Goal: Information Seeking & Learning: Learn about a topic

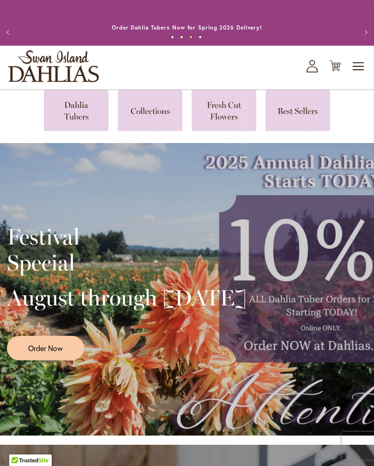
click at [75, 127] on link at bounding box center [76, 110] width 65 height 41
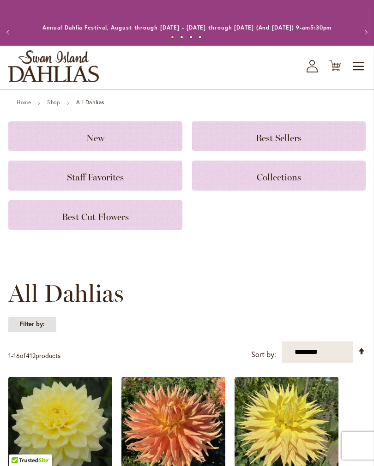
click at [30, 332] on strong "Filter by:" at bounding box center [32, 325] width 48 height 16
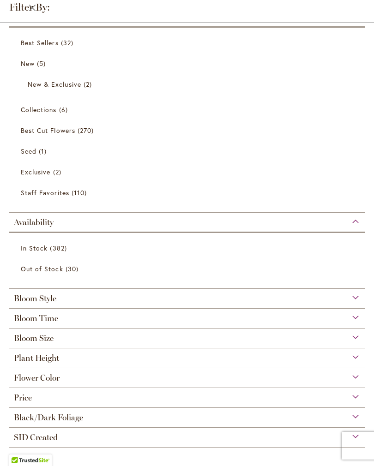
scroll to position [20, 0]
click at [33, 127] on span "Best Cut Flowers" at bounding box center [48, 130] width 54 height 9
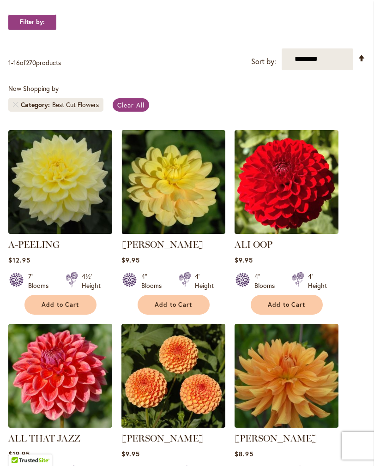
scroll to position [177, 0]
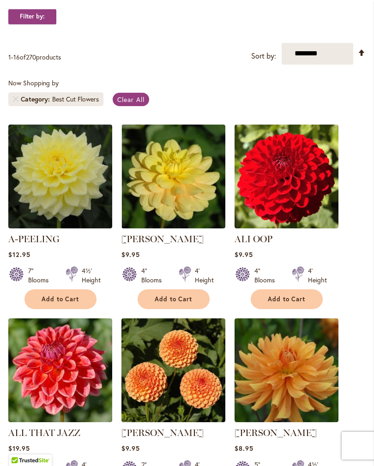
click at [161, 199] on img at bounding box center [173, 177] width 104 height 104
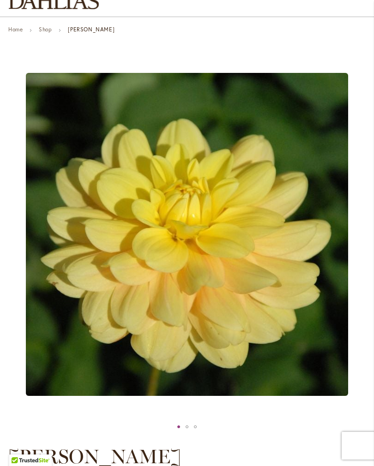
scroll to position [74, 0]
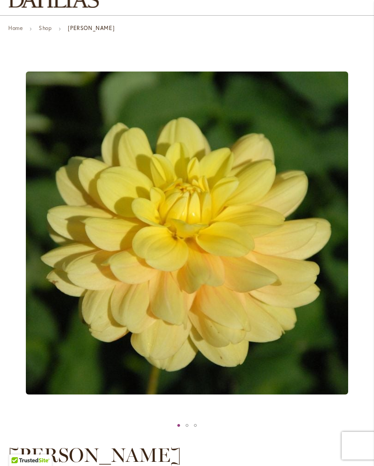
click at [185, 429] on div "AHOY MATEY" at bounding box center [187, 426] width 8 height 14
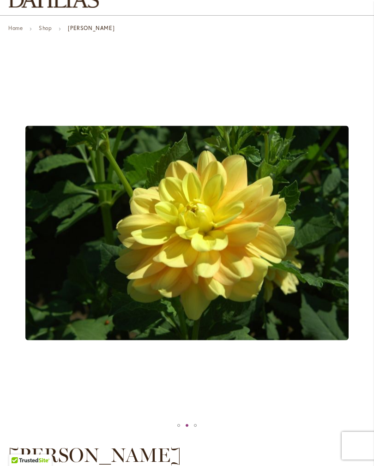
scroll to position [0, 0]
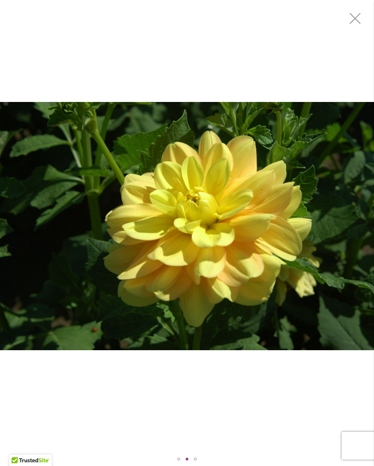
click at [191, 455] on div "AHOY MATEY" at bounding box center [195, 459] width 8 height 14
click at [193, 458] on div "AHOY MATEY" at bounding box center [195, 459] width 8 height 14
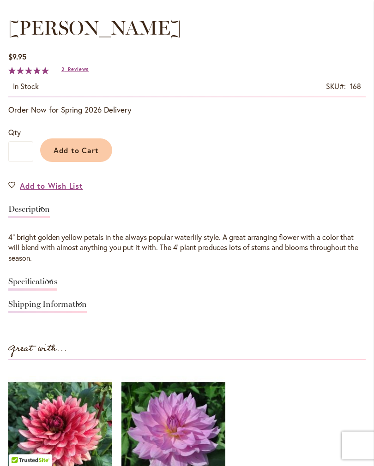
scroll to position [502, 0]
click at [57, 288] on link "Specifications" at bounding box center [32, 283] width 49 height 13
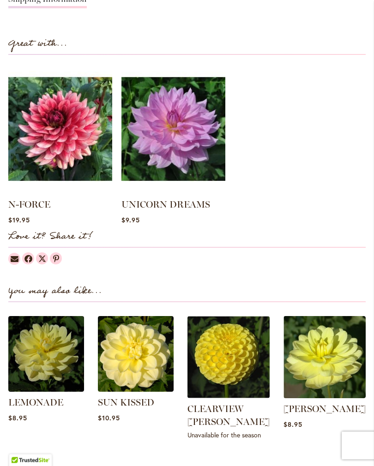
scroll to position [904, 0]
click at [307, 369] on img at bounding box center [325, 357] width 82 height 82
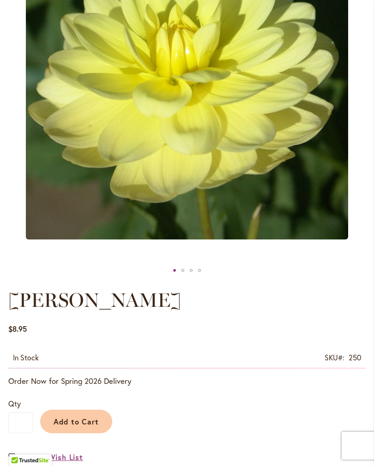
scroll to position [229, 0]
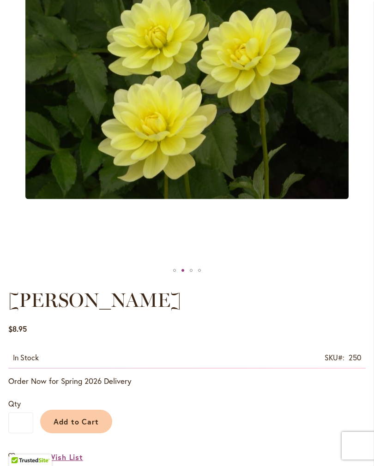
click at [181, 275] on div "PEGGY JEAN" at bounding box center [183, 271] width 8 height 14
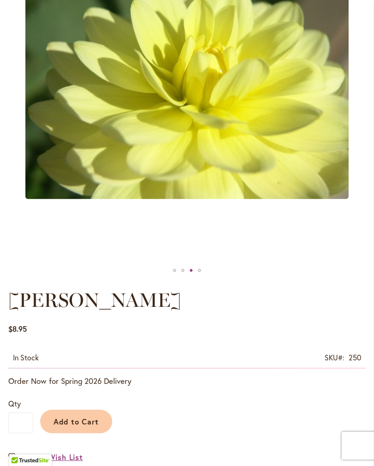
click at [197, 277] on div "PEGGY JEAN" at bounding box center [199, 271] width 8 height 14
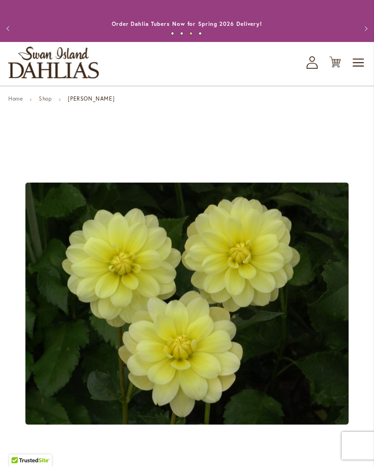
scroll to position [0, 0]
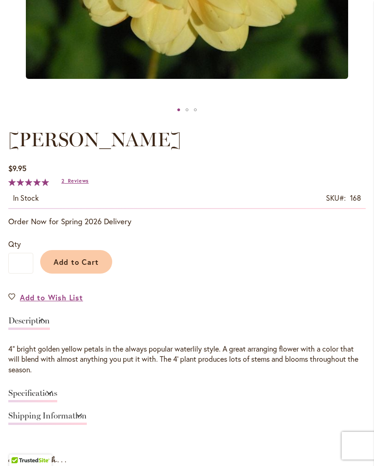
scroll to position [388, 0]
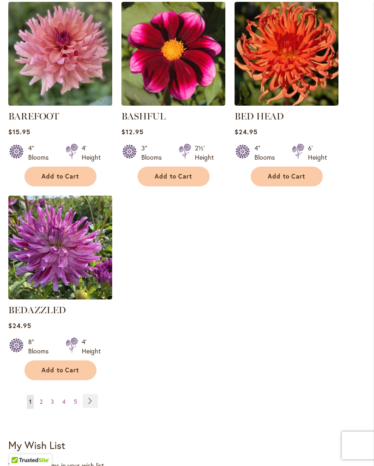
scroll to position [1076, 0]
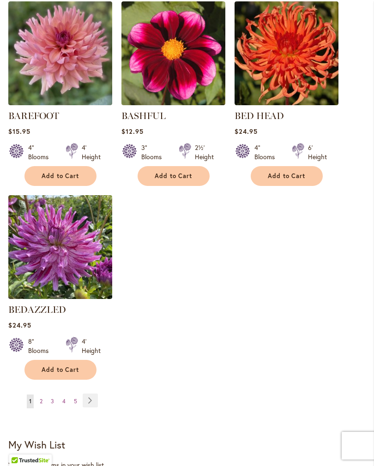
click at [37, 409] on link "Page 2" at bounding box center [40, 402] width 7 height 14
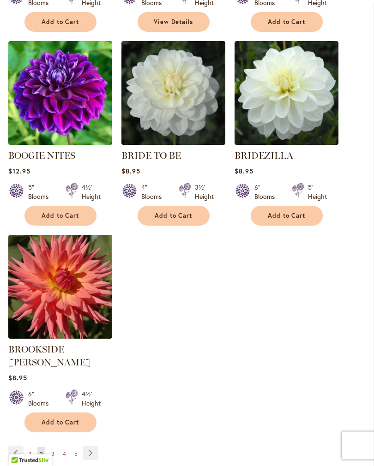
scroll to position [1050, 0]
click at [52, 451] on span "3" at bounding box center [52, 454] width 3 height 7
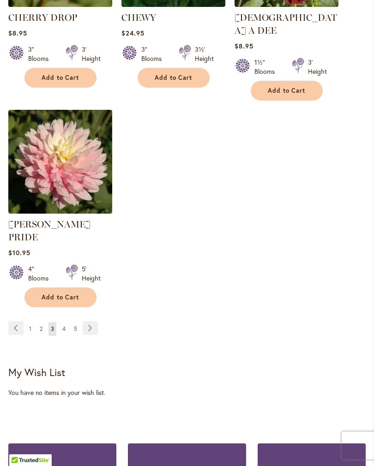
scroll to position [1201, 0]
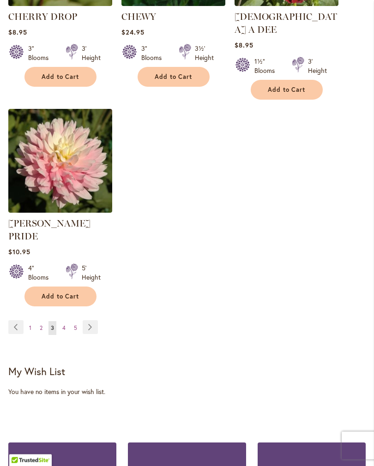
click at [61, 322] on link "Page 4" at bounding box center [64, 329] width 8 height 14
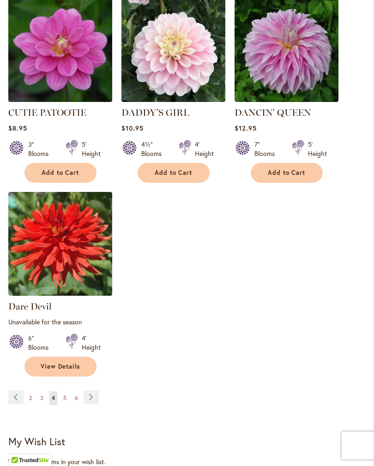
scroll to position [1115, 0]
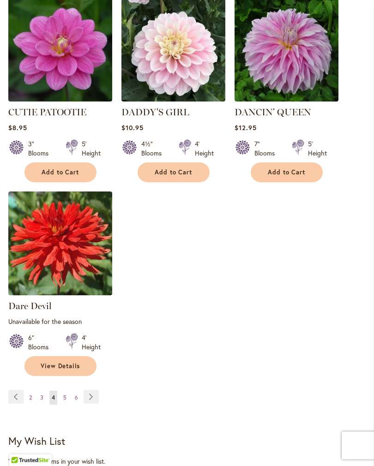
click at [67, 392] on link "Page 5" at bounding box center [65, 399] width 8 height 14
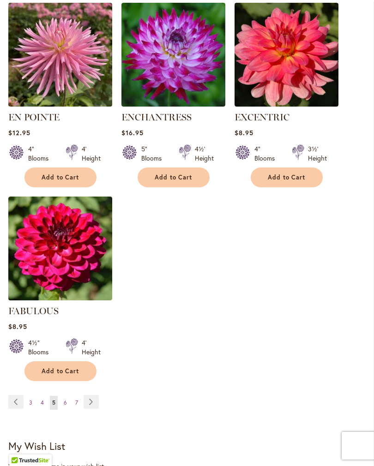
scroll to position [1092, 0]
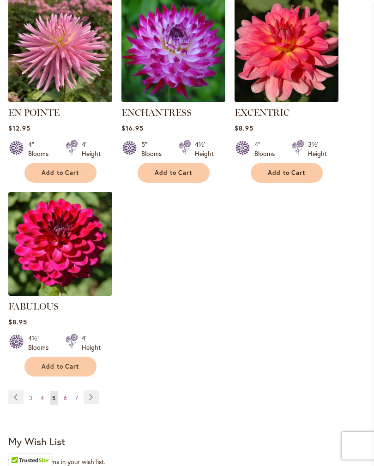
click at [65, 395] on span "6" at bounding box center [65, 398] width 3 height 7
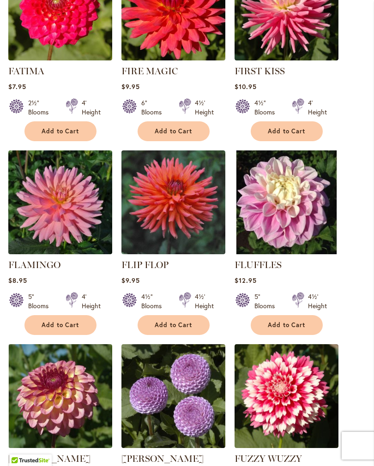
scroll to position [563, 0]
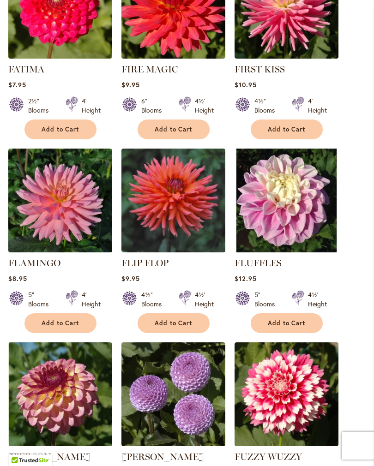
click at [156, 218] on img at bounding box center [173, 201] width 104 height 104
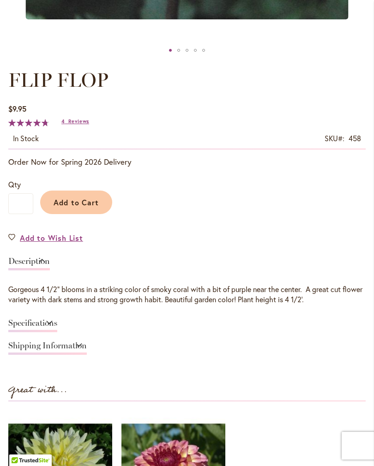
scroll to position [449, 0]
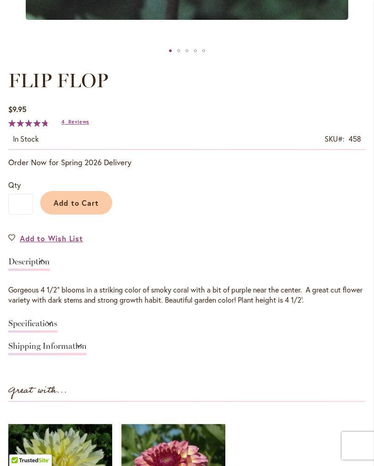
click at [57, 333] on link "Specifications" at bounding box center [32, 326] width 49 height 13
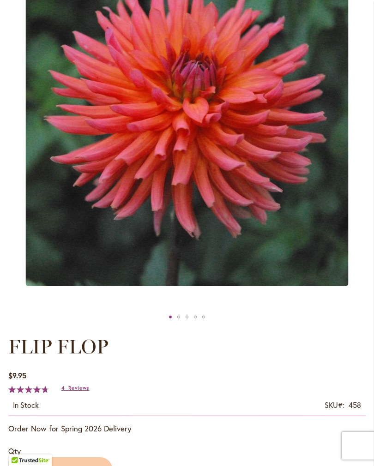
scroll to position [181, 0]
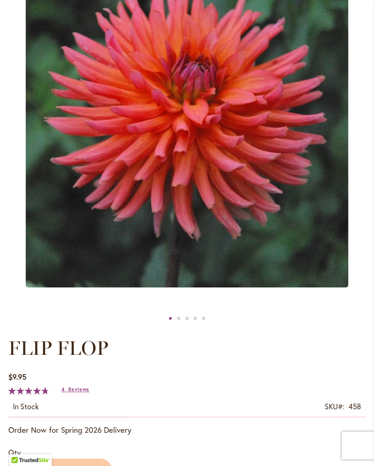
click at [177, 326] on div "FLIP FLOP" at bounding box center [179, 319] width 8 height 14
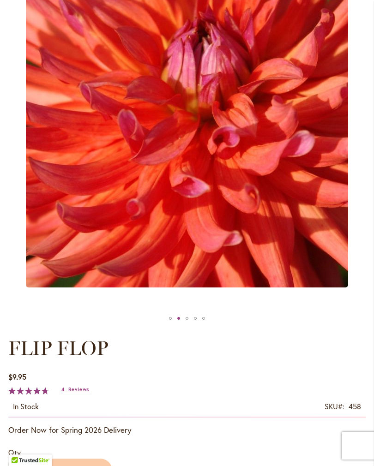
click at [190, 323] on div "FLIP FLOP" at bounding box center [187, 319] width 8 height 14
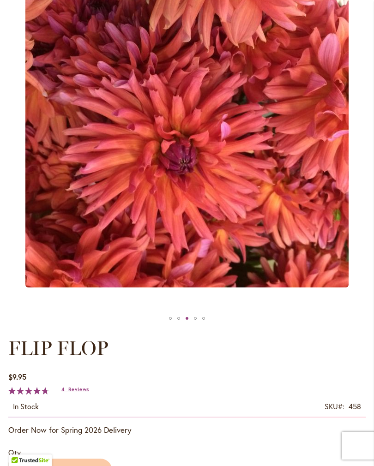
click at [194, 323] on div "FLIP FLOP" at bounding box center [195, 319] width 8 height 14
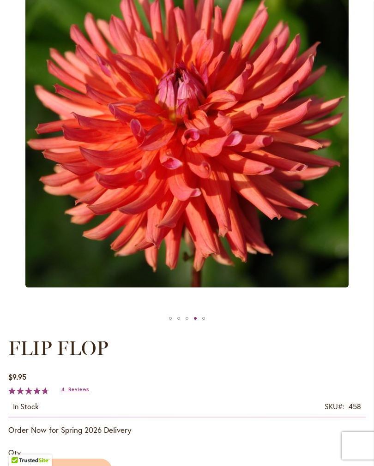
click at [204, 325] on div "FLIP FLOP" at bounding box center [203, 319] width 8 height 14
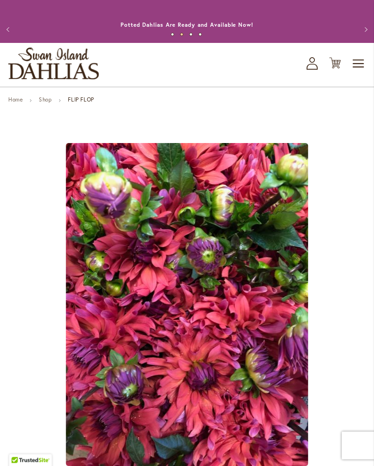
scroll to position [0, 0]
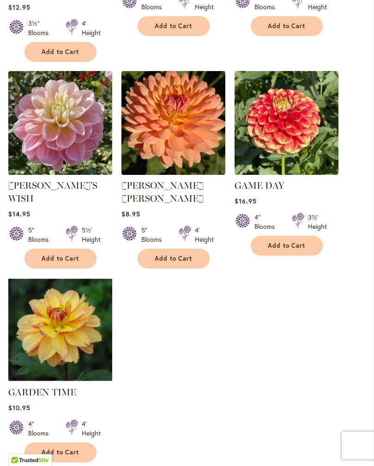
scroll to position [1055, 0]
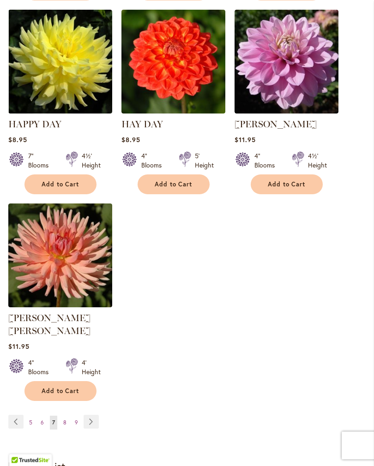
scroll to position [1095, 0]
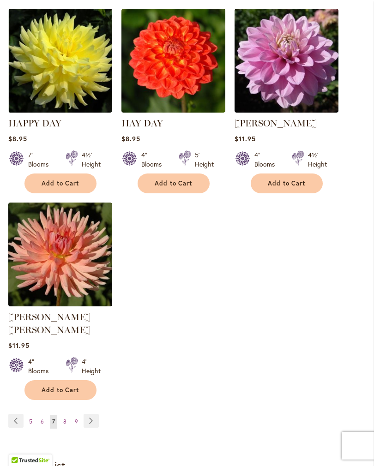
click at [63, 418] on span "8" at bounding box center [64, 421] width 3 height 7
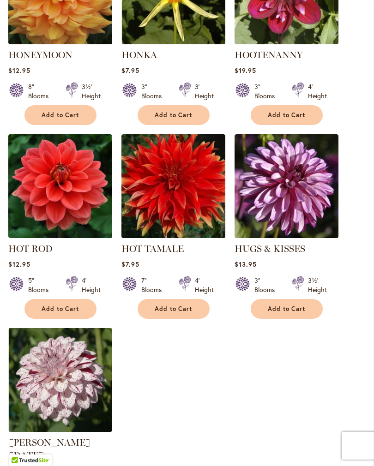
scroll to position [978, 0]
click at [32, 269] on div "$12.95" at bounding box center [60, 264] width 104 height 9
click at [49, 199] on img at bounding box center [60, 186] width 104 height 104
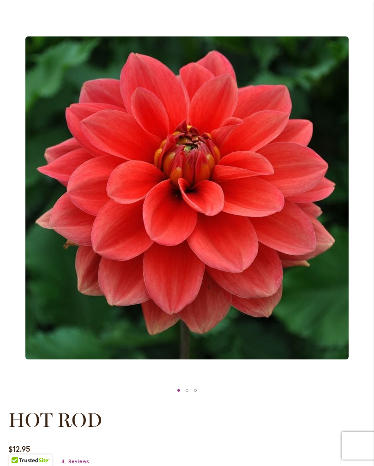
scroll to position [106, 0]
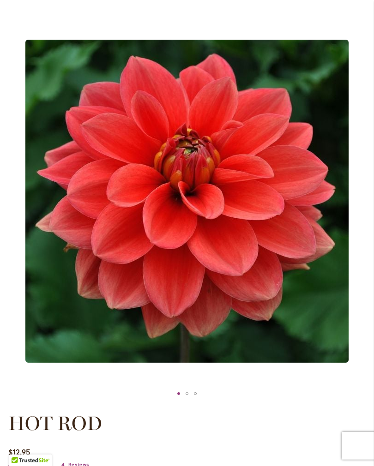
click at [185, 401] on div "HOT ROD" at bounding box center [187, 394] width 8 height 14
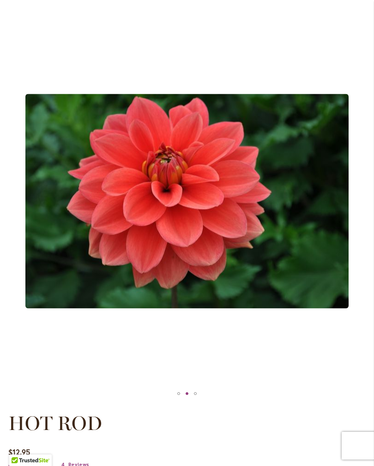
click at [193, 399] on div "HOT ROD" at bounding box center [195, 394] width 8 height 14
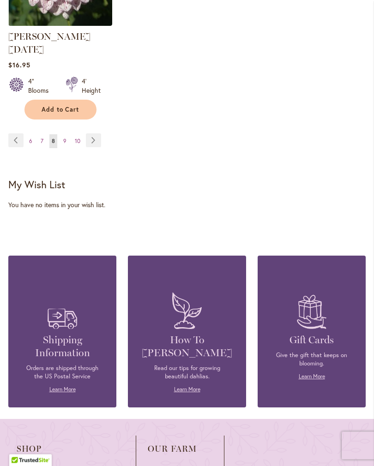
scroll to position [1385, 0]
click at [64, 140] on span "9" at bounding box center [64, 141] width 3 height 7
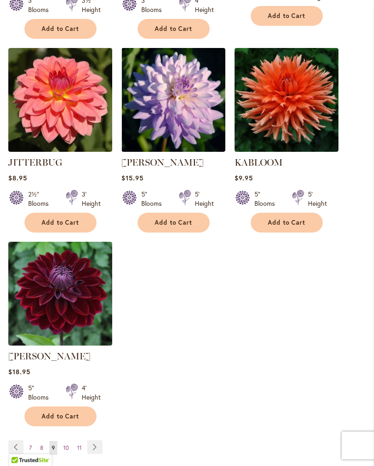
scroll to position [1056, 0]
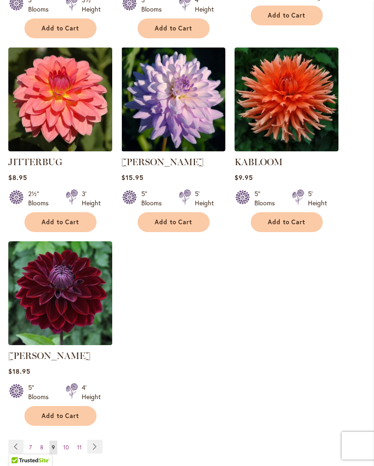
click at [68, 444] on span "10" at bounding box center [66, 447] width 6 height 7
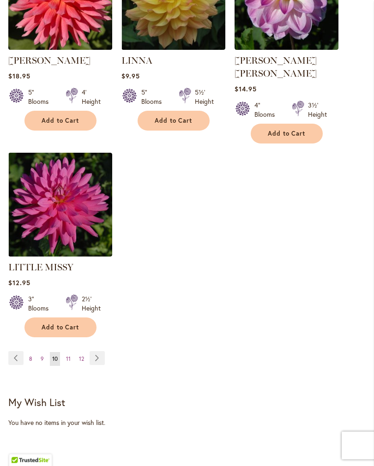
scroll to position [1145, 0]
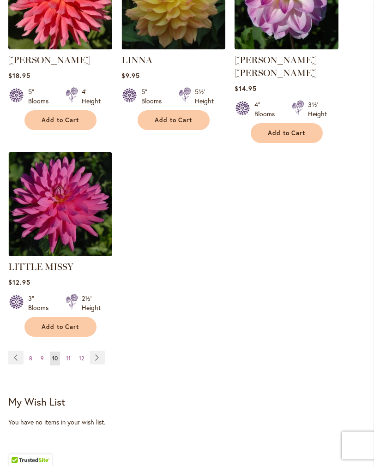
click at [67, 352] on link "Page 11" at bounding box center [68, 359] width 9 height 14
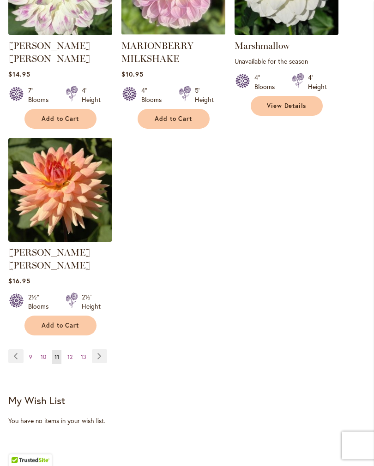
scroll to position [1159, 0]
click at [70, 350] on link "Page 12" at bounding box center [70, 357] width 10 height 14
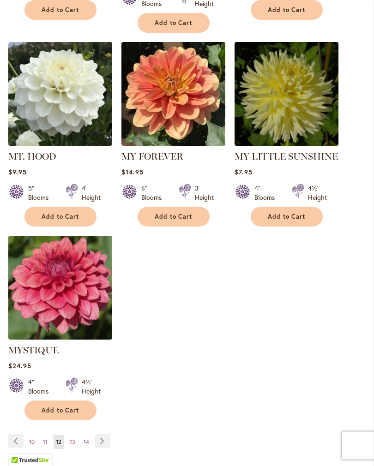
scroll to position [1062, 0]
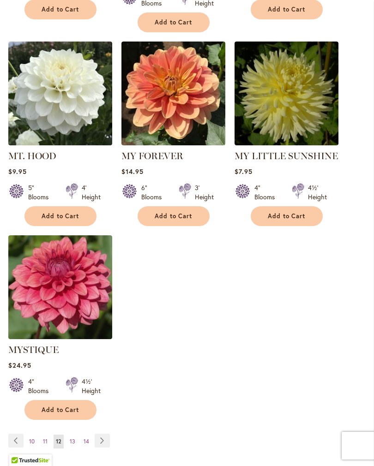
click at [72, 438] on span "13" at bounding box center [73, 441] width 6 height 7
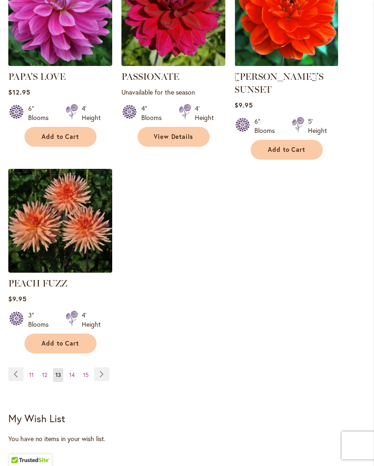
scroll to position [1116, 0]
click at [76, 378] on link "Page 14" at bounding box center [72, 375] width 10 height 14
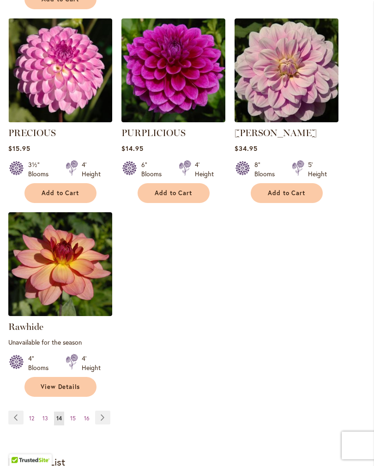
scroll to position [1098, 0]
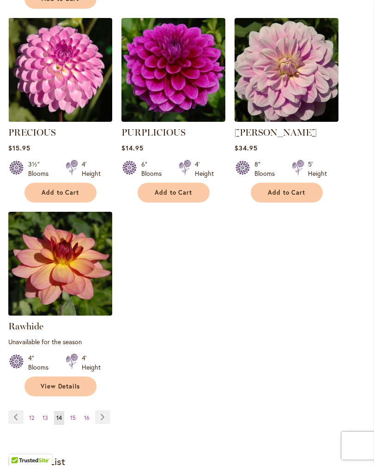
click at [73, 411] on link "Page 15" at bounding box center [73, 418] width 10 height 14
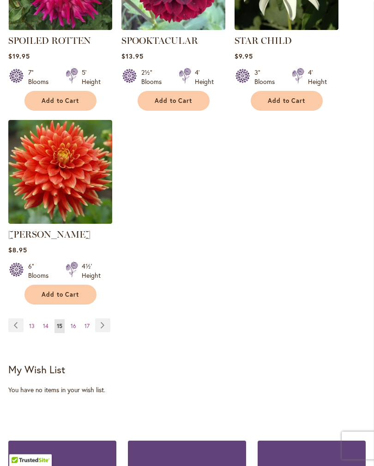
scroll to position [1152, 0]
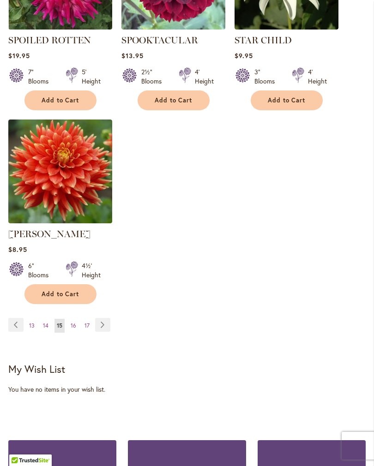
click at [71, 329] on span "16" at bounding box center [74, 325] width 6 height 7
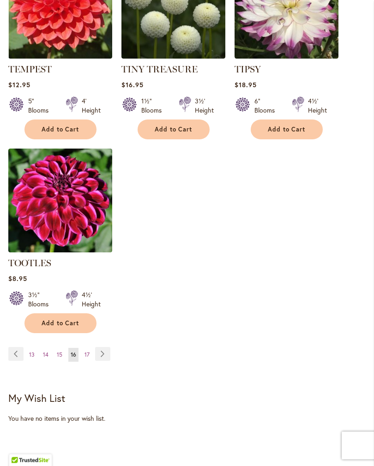
scroll to position [1149, 0]
click at [86, 351] on span "17" at bounding box center [86, 354] width 5 height 7
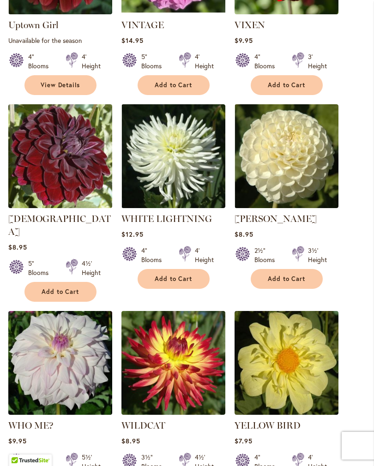
scroll to position [576, 0]
